Goal: Task Accomplishment & Management: Complete application form

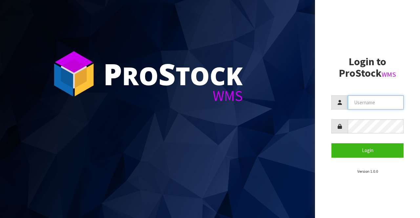
click at [360, 101] on input "text" at bounding box center [376, 103] width 56 height 14
type input "BIGGAME"
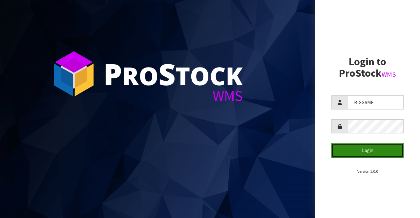
click at [362, 148] on button "Login" at bounding box center [368, 151] width 72 height 14
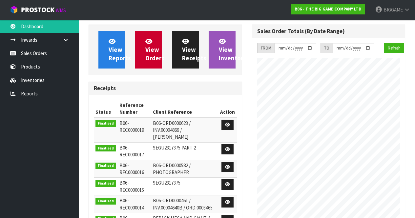
scroll to position [318, 163]
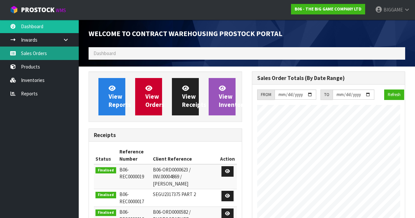
click at [42, 53] on link "Sales Orders" at bounding box center [39, 53] width 79 height 13
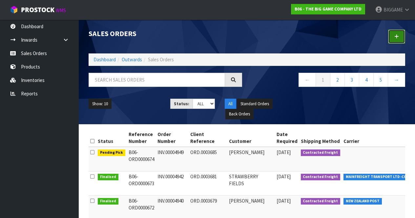
click at [397, 37] on icon at bounding box center [397, 36] width 5 height 5
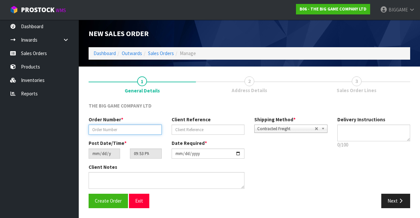
click at [120, 129] on input "text" at bounding box center [125, 130] width 73 height 10
type input "INV.00004954"
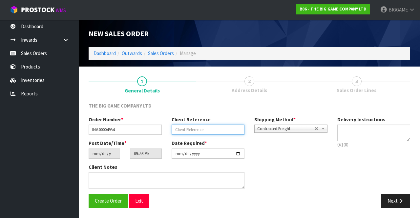
click at [181, 130] on input "text" at bounding box center [208, 130] width 73 height 10
type input "ORD.0003687"
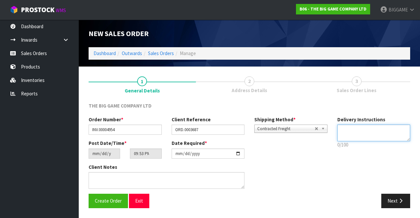
click at [346, 131] on textarea at bounding box center [374, 133] width 73 height 17
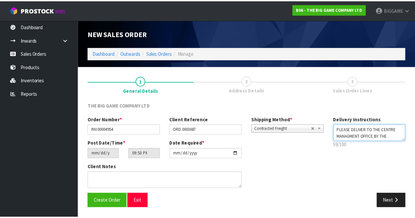
scroll to position [4, 0]
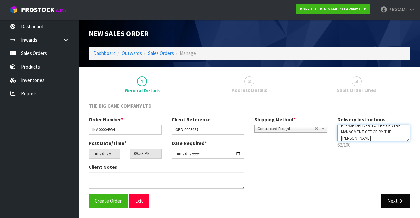
type textarea "PLEASE DELIVER TO THE CENTRE MANAGMENT OFFICE BY THE [PERSON_NAME]"
click at [394, 198] on button "Next" at bounding box center [396, 201] width 29 height 14
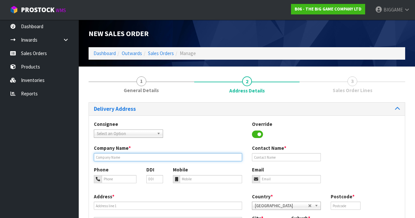
click at [162, 157] on input "text" at bounding box center [168, 157] width 148 height 8
type input "TAURANGA CROSSING LTD"
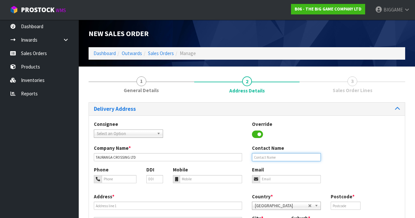
click at [272, 156] on input "text" at bounding box center [286, 157] width 69 height 8
type input "[PERSON_NAME]"
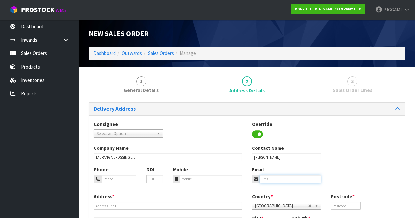
click at [275, 179] on input "email" at bounding box center [290, 179] width 61 height 8
type input "[PERSON_NAME][EMAIL_ADDRESS][PERSON_NAME][DOMAIN_NAME]"
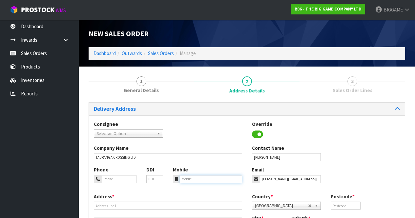
click at [193, 180] on input "tel" at bounding box center [211, 179] width 62 height 8
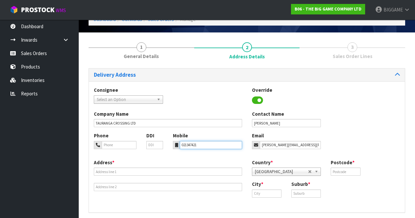
scroll to position [36, 0]
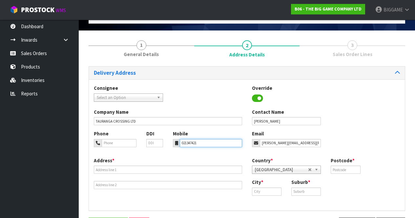
type input "021347421"
click at [348, 167] on input "text" at bounding box center [346, 170] width 30 height 8
type input "3110"
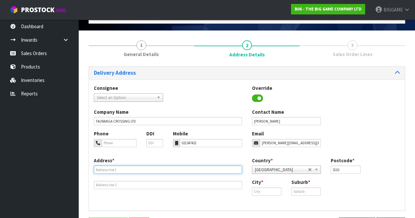
click at [168, 171] on input "text" at bounding box center [168, 170] width 148 height 8
type input "2 TAURIKURA DRIVE"
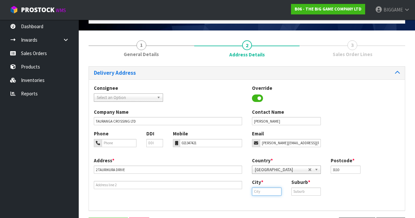
click at [277, 191] on input "text" at bounding box center [267, 192] width 30 height 8
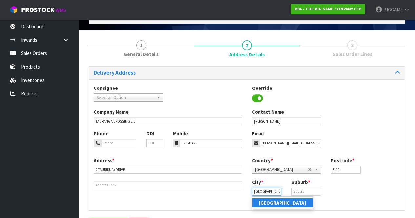
type input "[GEOGRAPHIC_DATA]"
click at [309, 192] on input "text" at bounding box center [307, 192] width 30 height 8
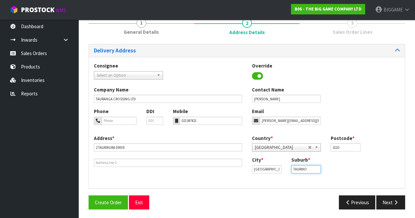
scroll to position [60, 0]
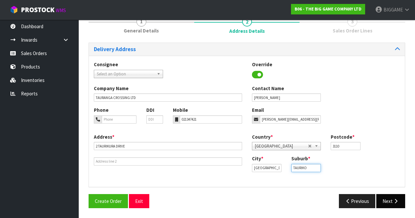
type input "TAURIKO"
click at [391, 199] on button "Next" at bounding box center [391, 201] width 29 height 14
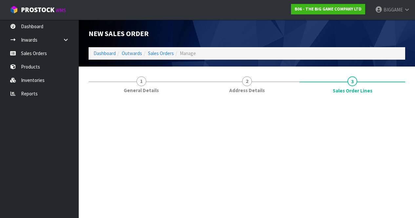
scroll to position [0, 0]
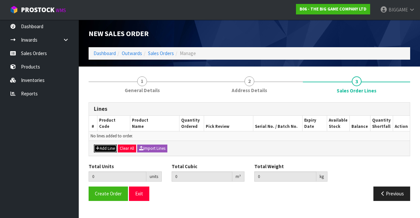
click at [106, 148] on button "Add Line" at bounding box center [105, 149] width 23 height 8
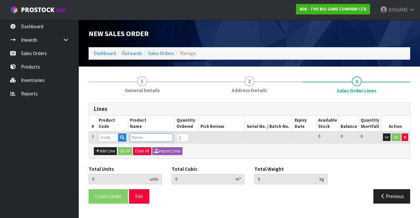
click at [139, 137] on input "text" at bounding box center [151, 138] width 43 height 8
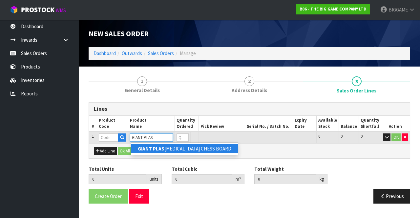
type input "GIANT PLAS"
click at [162, 149] on strong "GIANT PLAS" at bounding box center [151, 149] width 27 height 6
type input "GIANT PLASTIC CHESS BOARD"
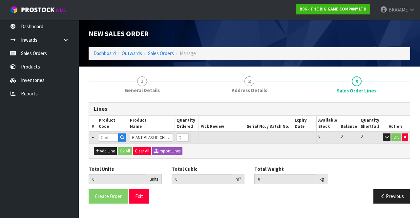
type input "0.000000"
type input "0.000"
type input "BHGM-14"
type input "0"
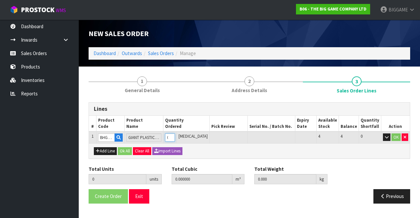
type input "1"
type input "0.10935"
type input "22"
type input "1"
click at [175, 135] on input "1" at bounding box center [170, 138] width 10 height 8
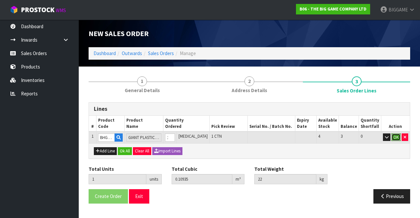
click at [397, 135] on button "OK" at bounding box center [396, 138] width 9 height 8
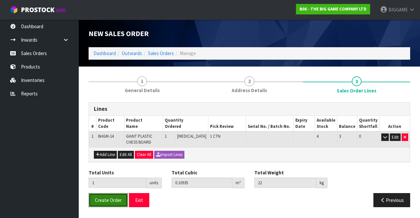
click at [113, 198] on span "Create Order" at bounding box center [108, 200] width 27 height 6
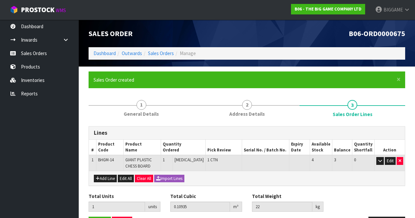
scroll to position [23, 0]
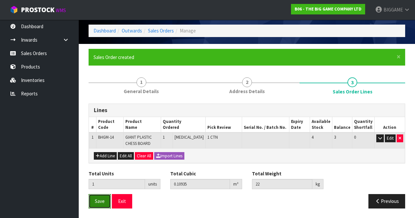
click at [104, 199] on span "Save" at bounding box center [100, 201] width 10 height 6
click at [103, 200] on span "Save" at bounding box center [100, 201] width 10 height 6
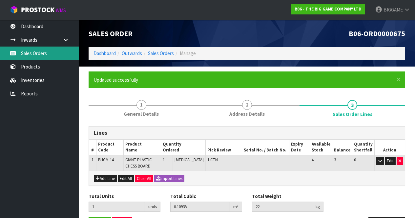
click at [38, 54] on link "Sales Orders" at bounding box center [39, 53] width 79 height 13
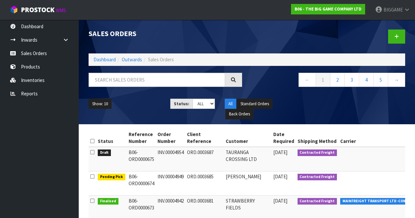
click at [339, 165] on td at bounding box center [378, 159] width 78 height 25
click at [339, 160] on td at bounding box center [378, 159] width 78 height 25
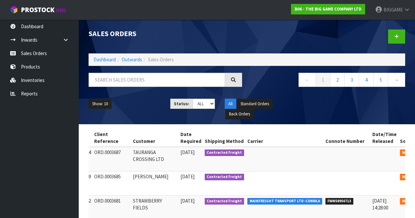
scroll to position [0, 96]
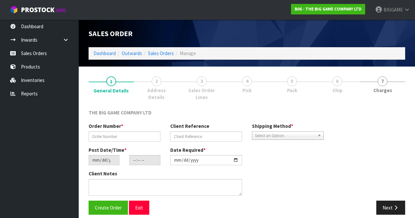
type input "INV.00004954"
type input "ORD.0003687"
type input "[DATE]"
type input "21:53:00.000"
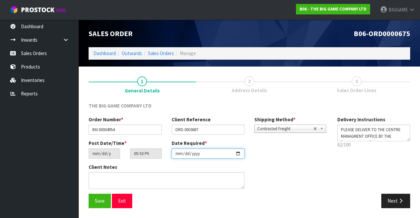
click at [239, 152] on input "[DATE]" at bounding box center [208, 154] width 73 height 10
type input "[DATE]"
click at [389, 198] on button "Next" at bounding box center [396, 201] width 29 height 14
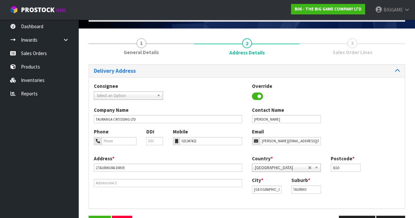
scroll to position [59, 0]
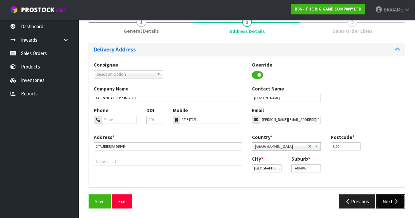
click at [391, 198] on button "Next" at bounding box center [391, 202] width 29 height 14
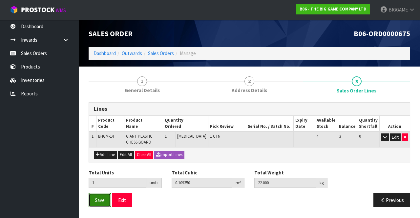
click at [103, 198] on span "Save" at bounding box center [100, 200] width 10 height 6
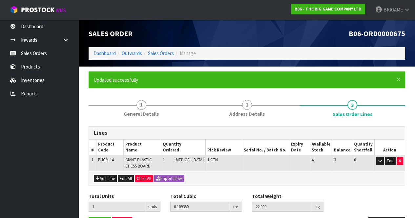
scroll to position [23, 0]
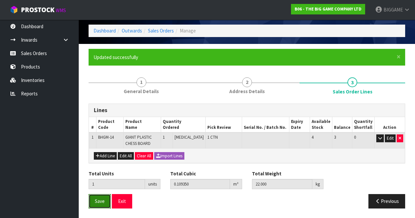
click at [99, 201] on span "Save" at bounding box center [100, 201] width 10 height 6
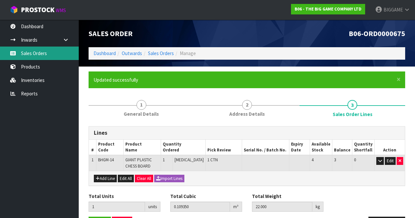
click at [41, 54] on link "Sales Orders" at bounding box center [39, 53] width 79 height 13
